Goal: Task Accomplishment & Management: Manage account settings

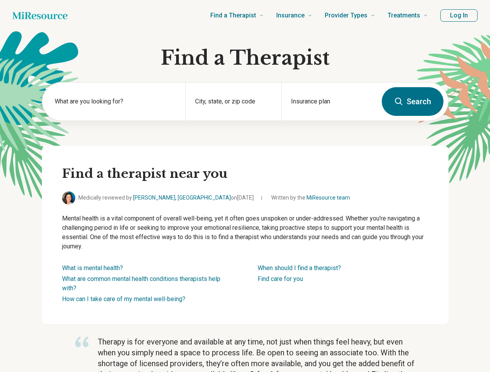
click at [459, 16] on button "Log In" at bounding box center [458, 15] width 37 height 12
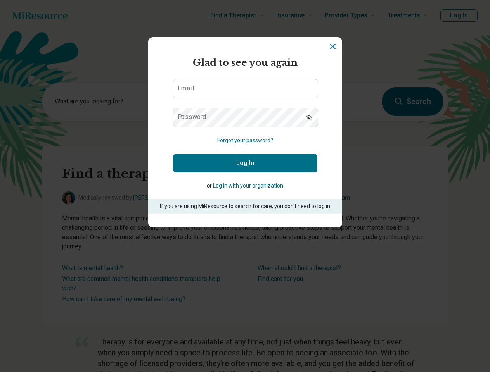
click at [114, 102] on div "Miresource logo Glad to see you again Email Password Forgot your password? Log …" at bounding box center [245, 186] width 490 height 372
click at [233, 102] on form "Glad to see you again Email Password Forgot your password? Log In or Log in wit…" at bounding box center [245, 135] width 144 height 158
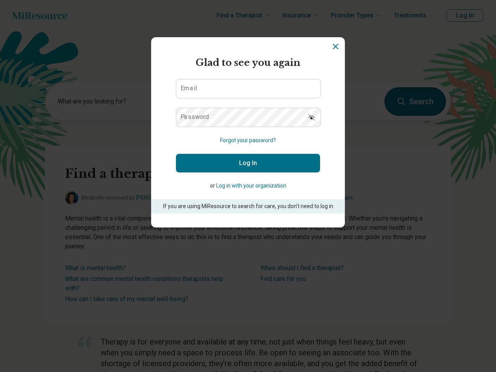
click at [329, 102] on section "Miresource logo Glad to see you again Email Password Forgot your password? Log …" at bounding box center [248, 132] width 194 height 190
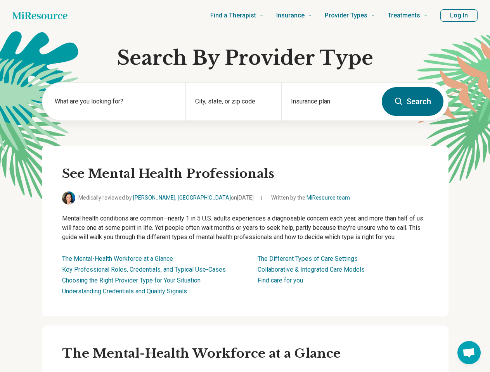
click at [459, 16] on button "Log In" at bounding box center [458, 15] width 37 height 12
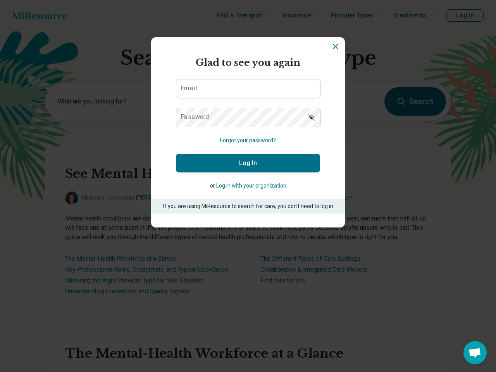
click at [114, 102] on div "Miresource logo Glad to see you again Email Password Forgot your password? Log …" at bounding box center [248, 186] width 496 height 372
click at [233, 102] on form "Glad to see you again Email Password Forgot your password? Log In or Log in wit…" at bounding box center [248, 135] width 144 height 158
click at [329, 102] on section "Miresource logo Glad to see you again Email Password Forgot your password? Log …" at bounding box center [248, 132] width 194 height 190
click at [469, 353] on div "Miresource logo Glad to see you again Email Password Forgot your password? Log …" at bounding box center [248, 186] width 496 height 372
